Goal: Find specific page/section: Find specific page/section

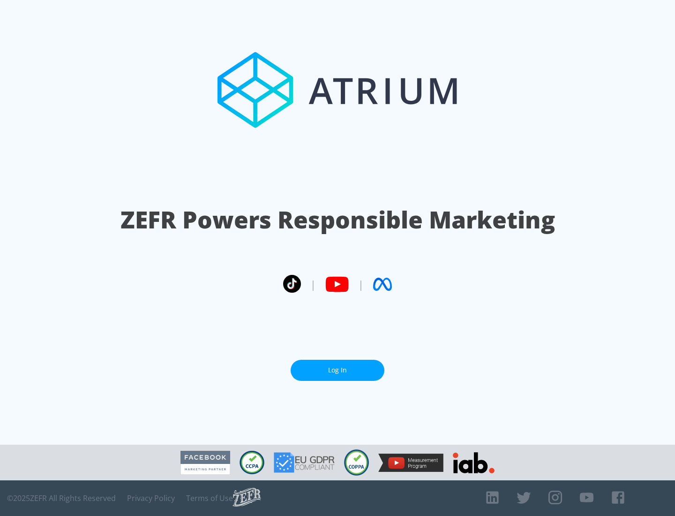
click at [338, 370] on link "Log In" at bounding box center [338, 370] width 94 height 21
